Goal: Check status

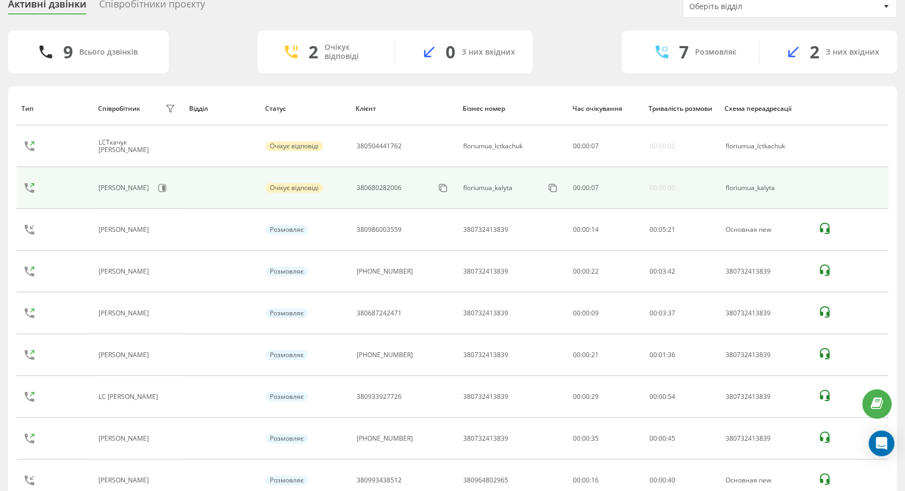
scroll to position [94, 0]
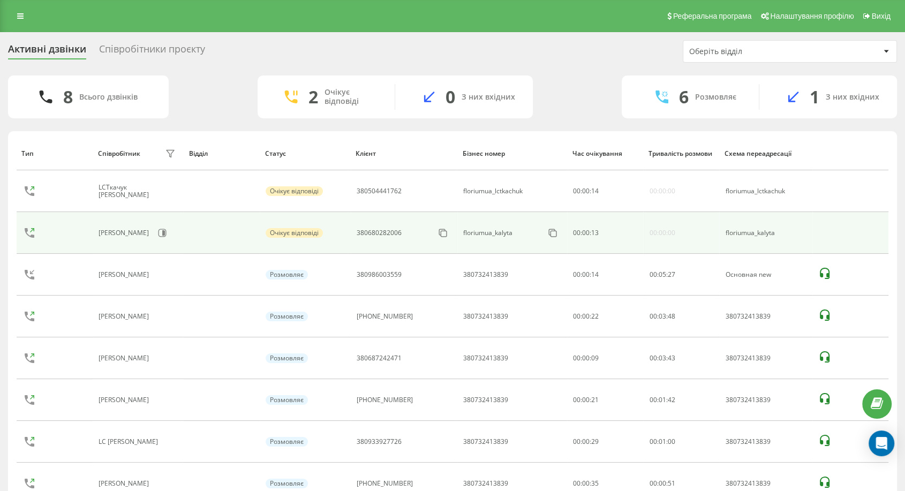
scroll to position [52, 0]
